Goal: Task Accomplishment & Management: Complete application form

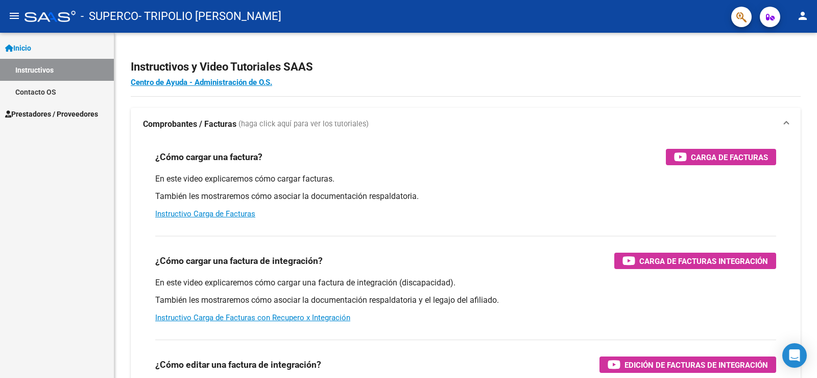
click at [18, 17] on mat-icon "menu" at bounding box center [14, 16] width 12 height 12
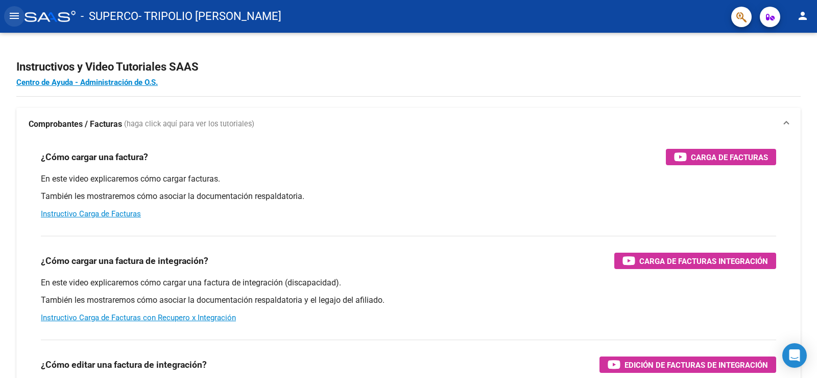
click at [17, 14] on mat-icon "menu" at bounding box center [14, 16] width 12 height 12
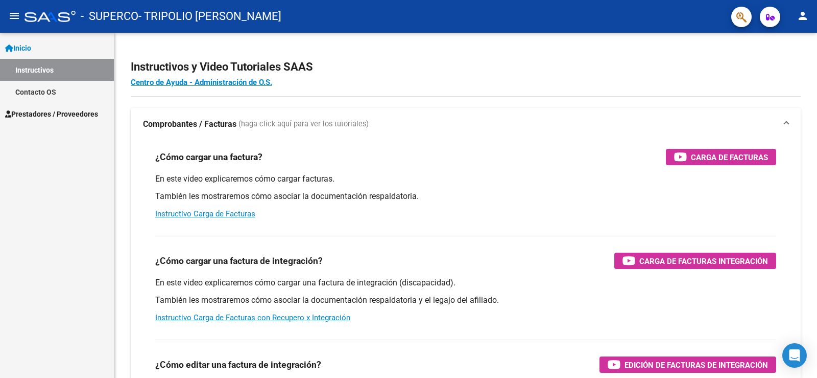
click at [30, 109] on span "Prestadores / Proveedores" at bounding box center [51, 113] width 93 height 11
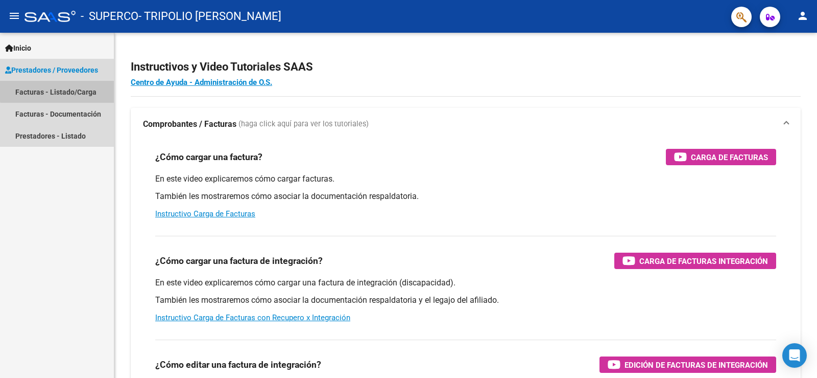
click at [87, 88] on link "Facturas - Listado/Carga" at bounding box center [57, 92] width 114 height 22
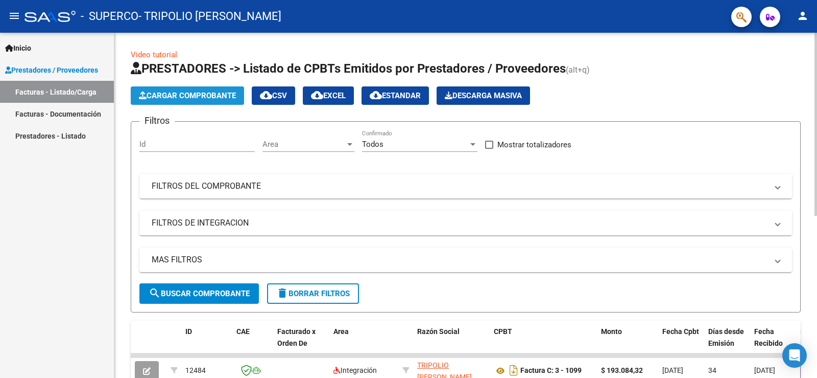
click at [225, 96] on span "Cargar Comprobante" at bounding box center [187, 95] width 97 height 9
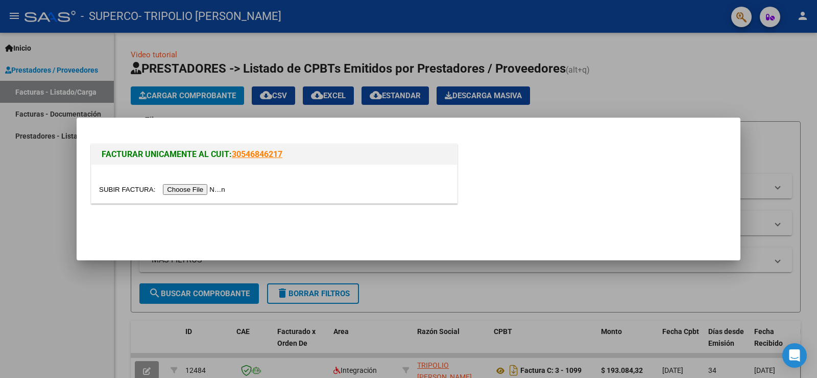
click at [185, 188] on input "file" at bounding box center [163, 189] width 129 height 11
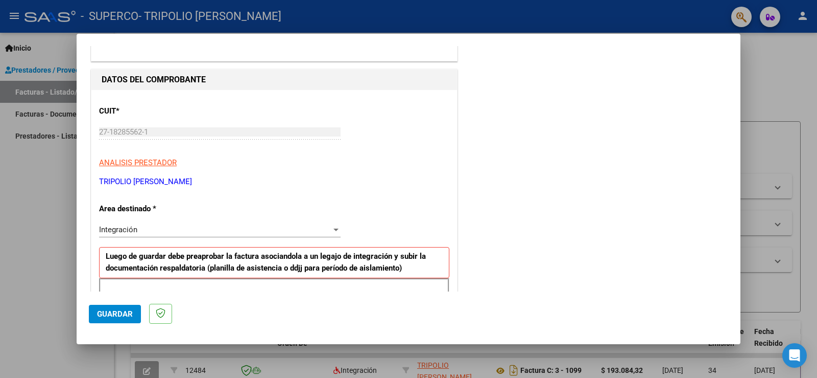
scroll to position [114, 0]
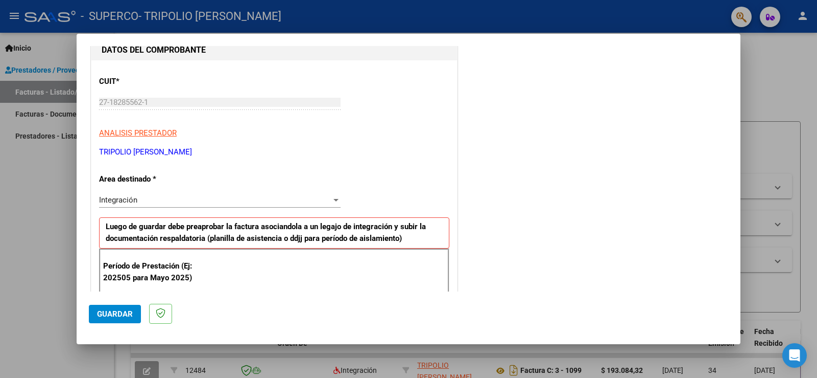
click at [141, 195] on div "Integración Seleccionar Area" at bounding box center [220, 199] width 242 height 15
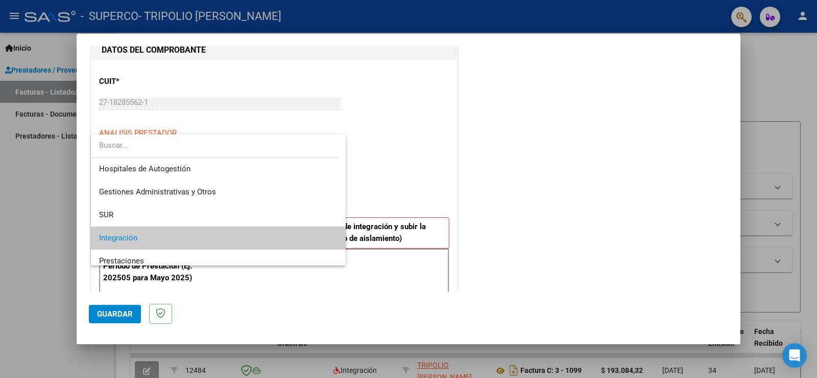
scroll to position [38, 0]
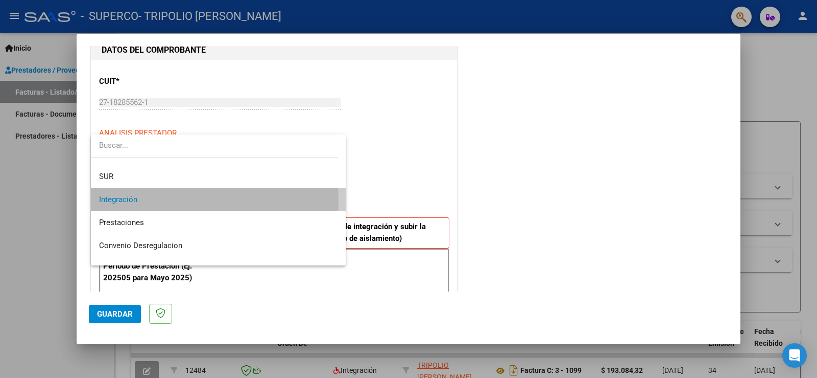
click at [141, 200] on span "Integración" at bounding box center [218, 199] width 239 height 23
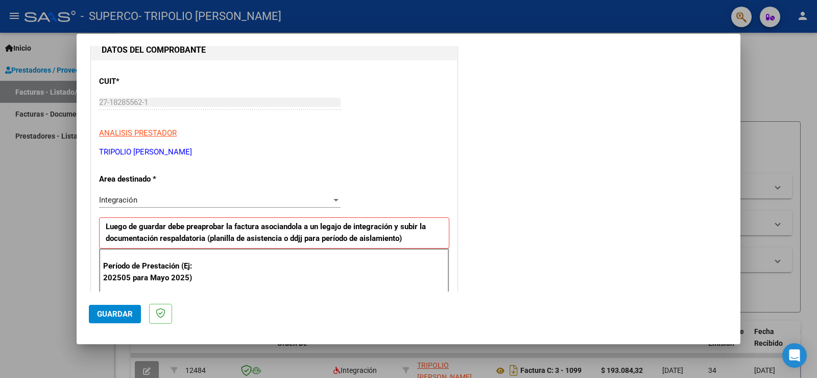
click at [144, 270] on p "Período de Prestación (Ej: 202505 para Mayo 2025)" at bounding box center [154, 271] width 103 height 23
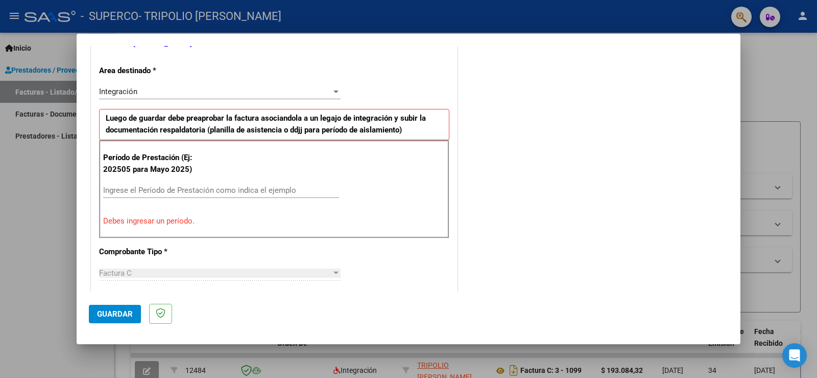
scroll to position [268, 0]
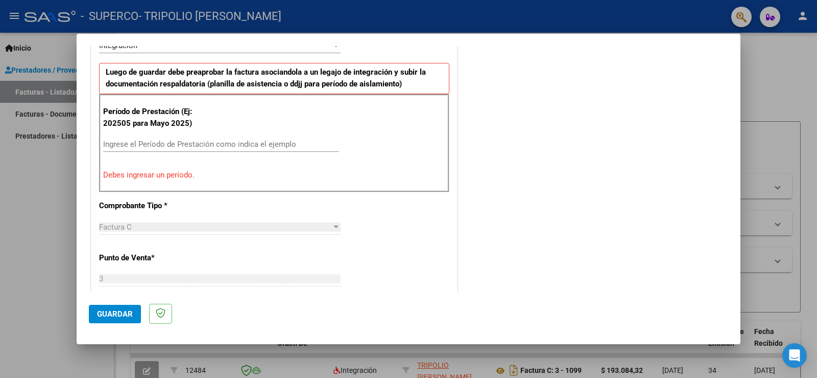
click at [249, 142] on input "Ingrese el Período de Prestación como indica el ejemplo" at bounding box center [221, 143] width 236 height 9
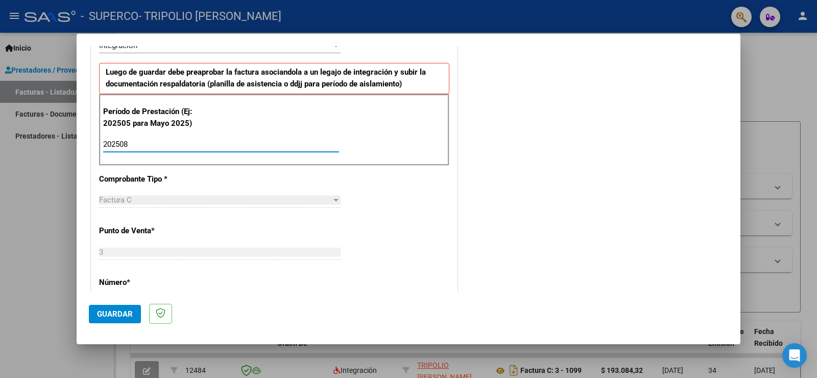
type input "202508"
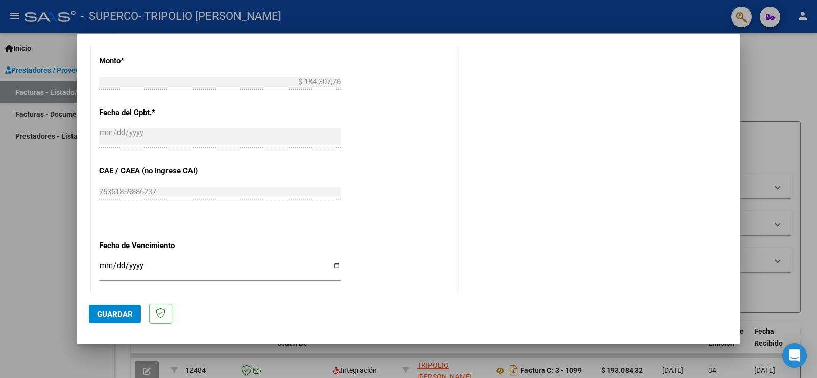
scroll to position [586, 0]
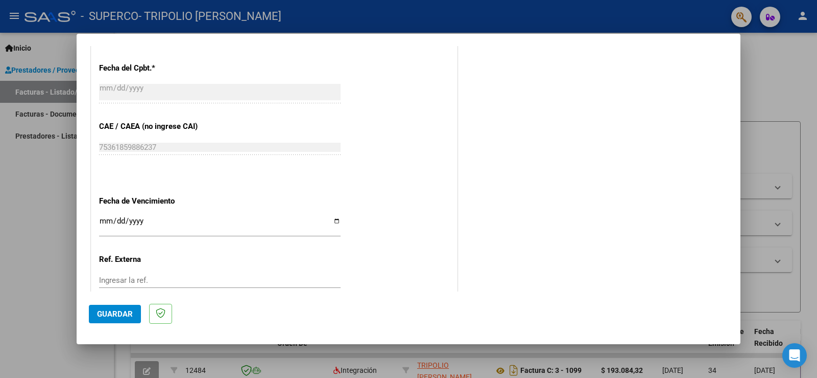
click at [335, 220] on input "Ingresar la fecha" at bounding box center [220, 225] width 242 height 16
type input "[DATE]"
click at [121, 311] on span "Guardar" at bounding box center [115, 313] width 36 height 9
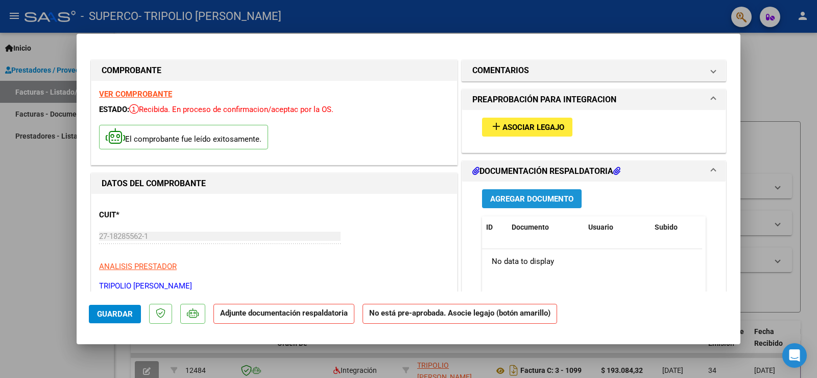
click at [514, 196] on span "Agregar Documento" at bounding box center [531, 198] width 83 height 9
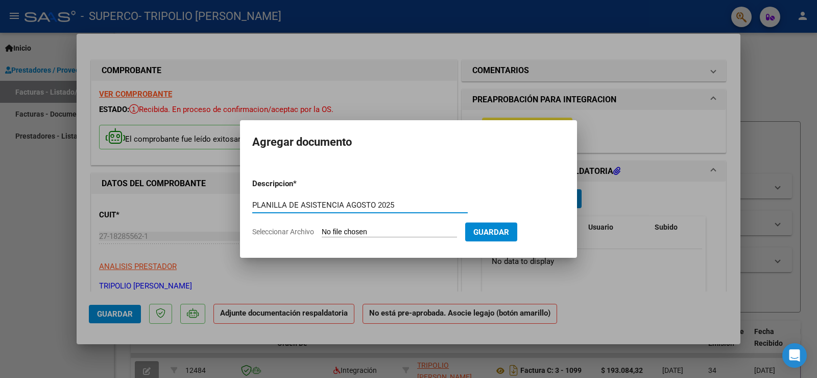
type input "PLANILLA DE ASISTENCIA AGOSTO 2025"
click at [282, 231] on span "Seleccionar Archivo" at bounding box center [283, 231] width 62 height 8
click at [322, 231] on input "Seleccionar Archivo" at bounding box center [389, 232] width 135 height 10
click at [281, 227] on span "Seleccionar Archivo" at bounding box center [283, 231] width 62 height 8
click at [322, 227] on input "Seleccionar Archivo" at bounding box center [389, 232] width 135 height 10
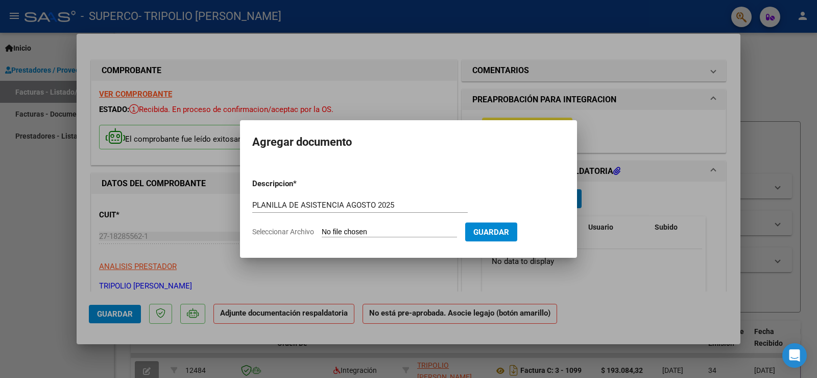
type input "C:\fakepath\[PERSON_NAME] DE ASISTENCIA [DATE].pdf"
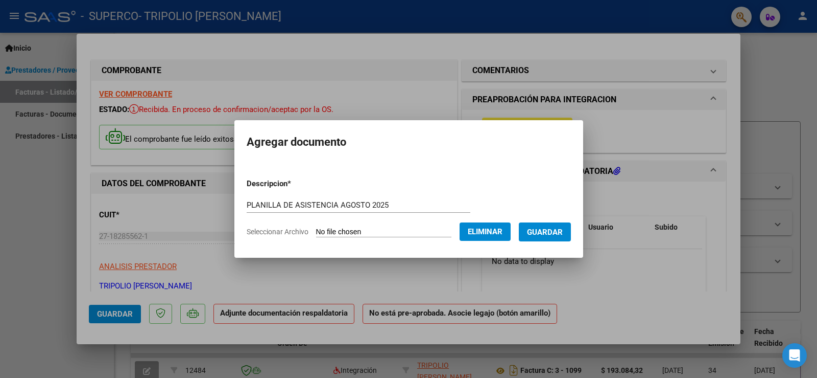
click at [548, 229] on span "Guardar" at bounding box center [545, 231] width 36 height 9
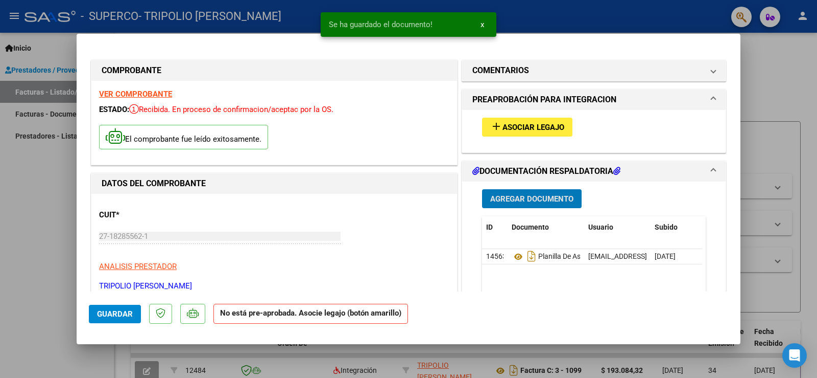
click at [516, 124] on span "Asociar Legajo" at bounding box center [534, 127] width 62 height 9
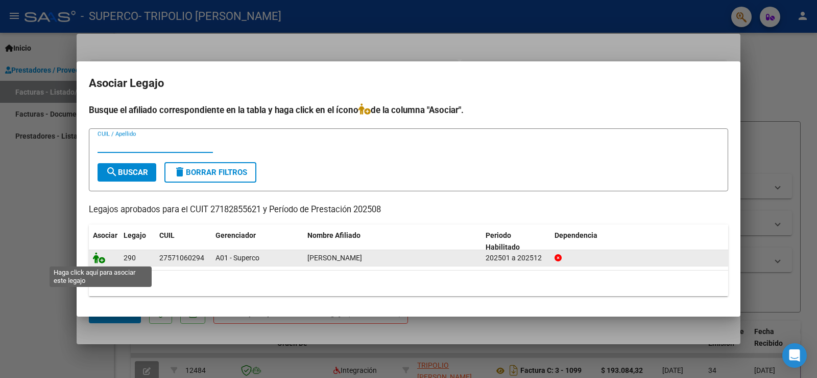
click at [100, 258] on icon at bounding box center [99, 257] width 12 height 11
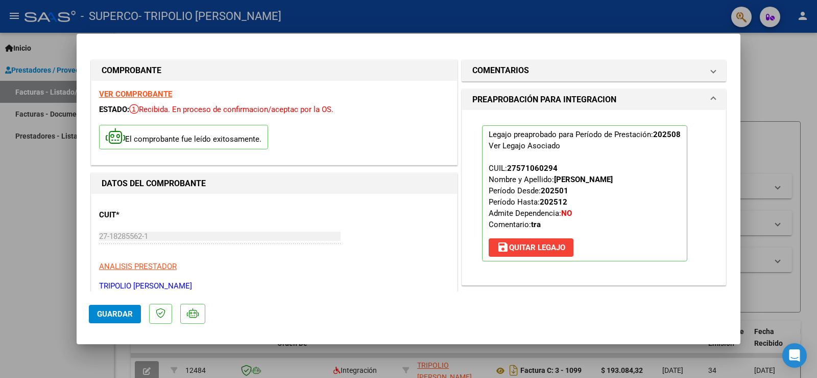
click at [108, 311] on span "Guardar" at bounding box center [115, 313] width 36 height 9
